Goal: Browse casually

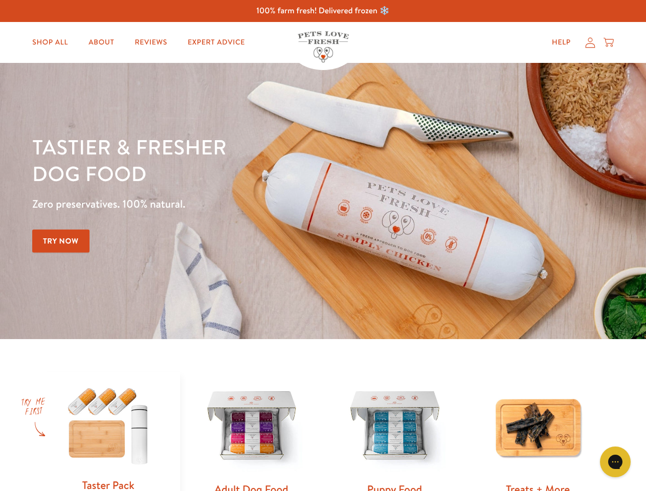
click at [323, 246] on div "Tastier & fresher dog food Zero preservatives. 100% natural. Try Now" at bounding box center [226, 201] width 388 height 135
click at [615, 462] on icon "Gorgias live chat" at bounding box center [615, 462] width 10 height 10
